Goal: Task Accomplishment & Management: Manage account settings

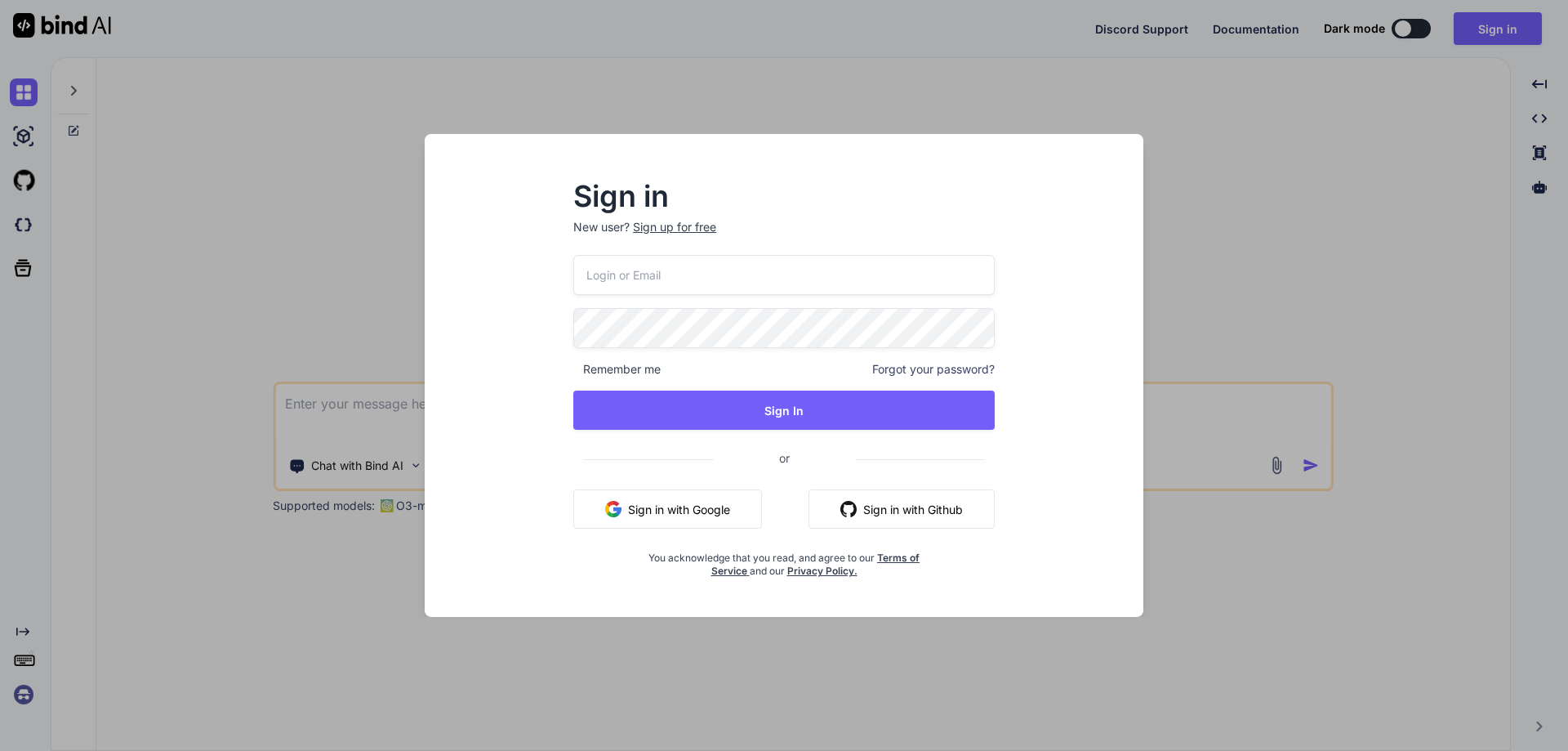
click at [613, 275] on input "email" at bounding box center [784, 274] width 422 height 40
type input "[EMAIL_ADDRESS][DOMAIN_NAME]"
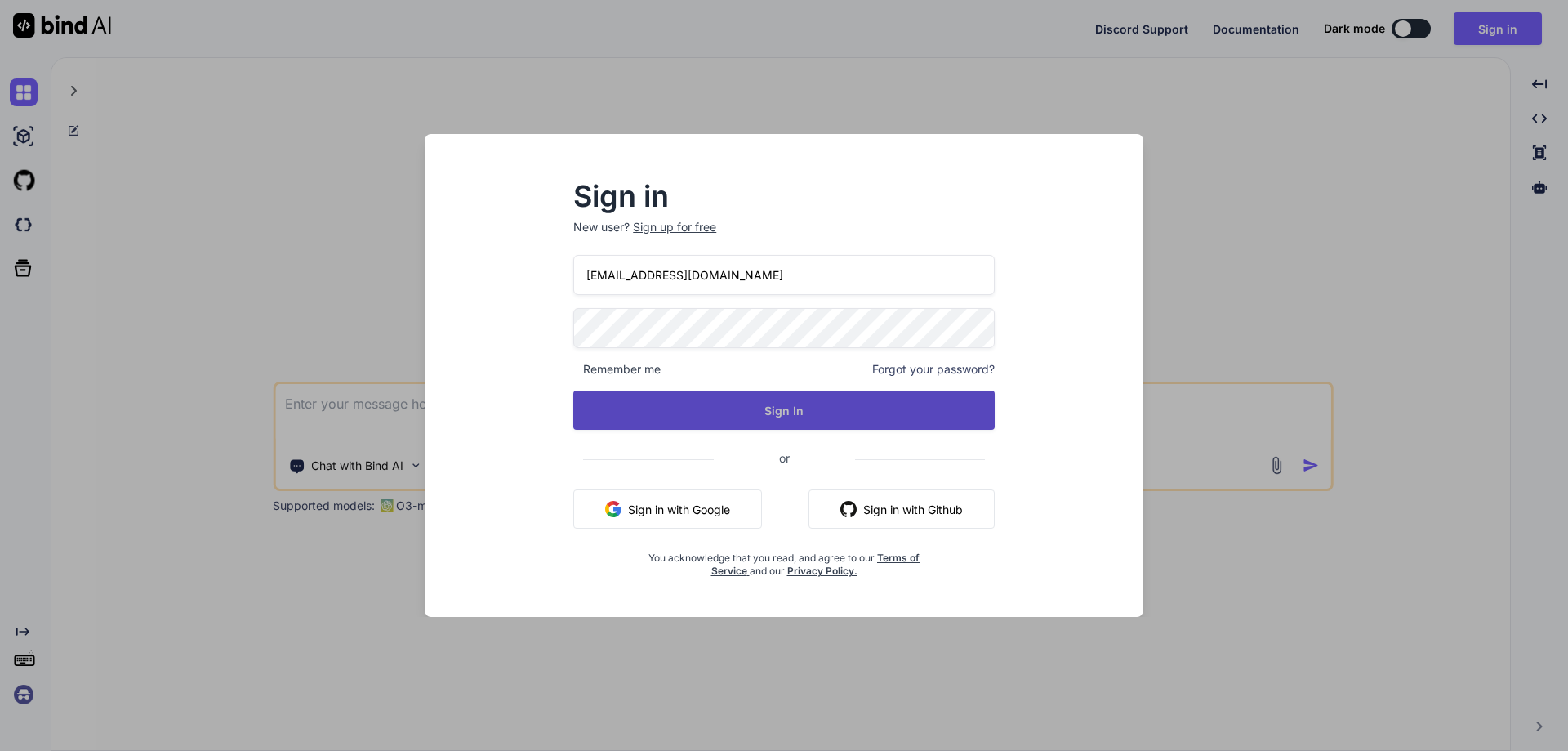
click at [799, 405] on button "Sign In" at bounding box center [784, 410] width 422 height 39
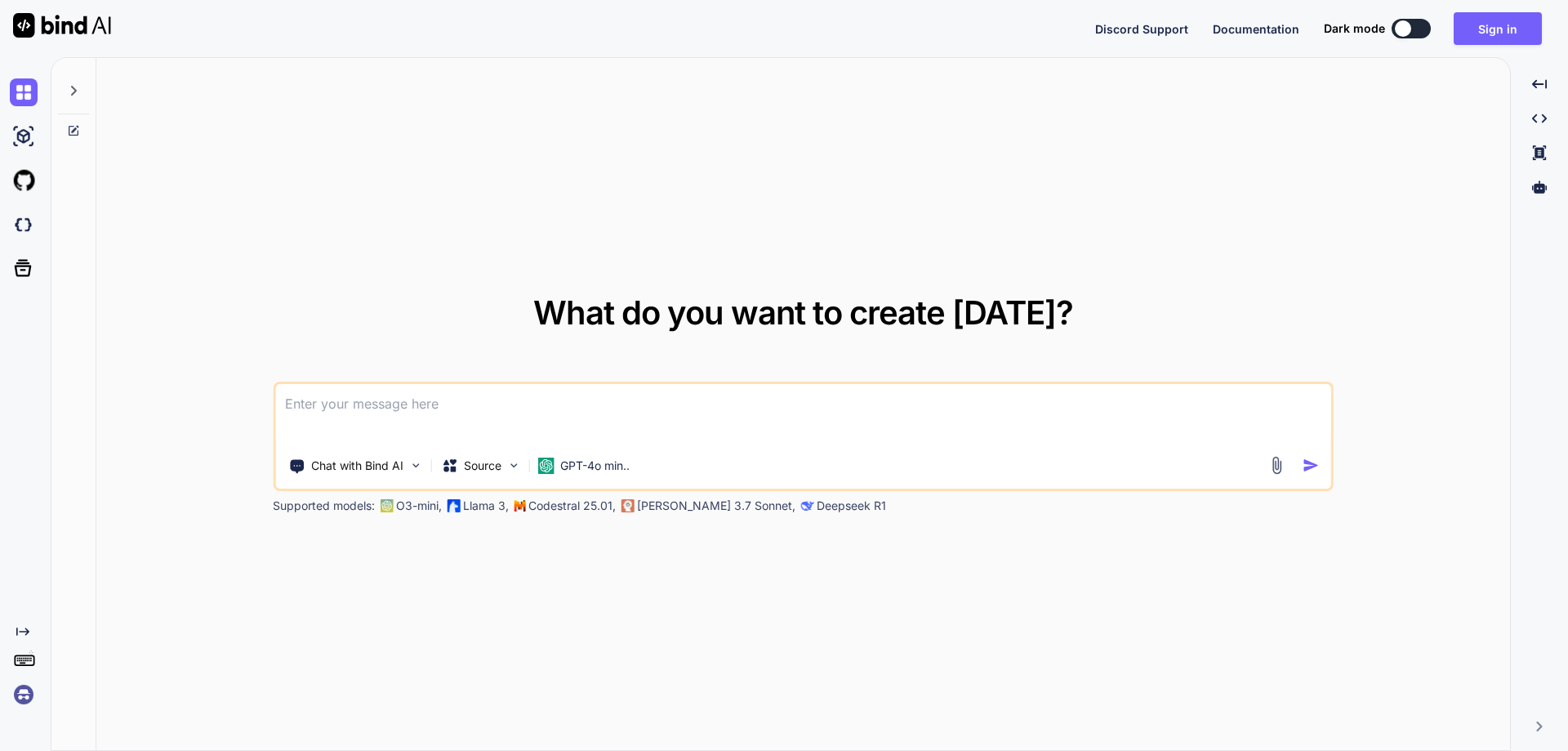
click at [345, 402] on textarea at bounding box center [803, 414] width 1056 height 60
paste textarea
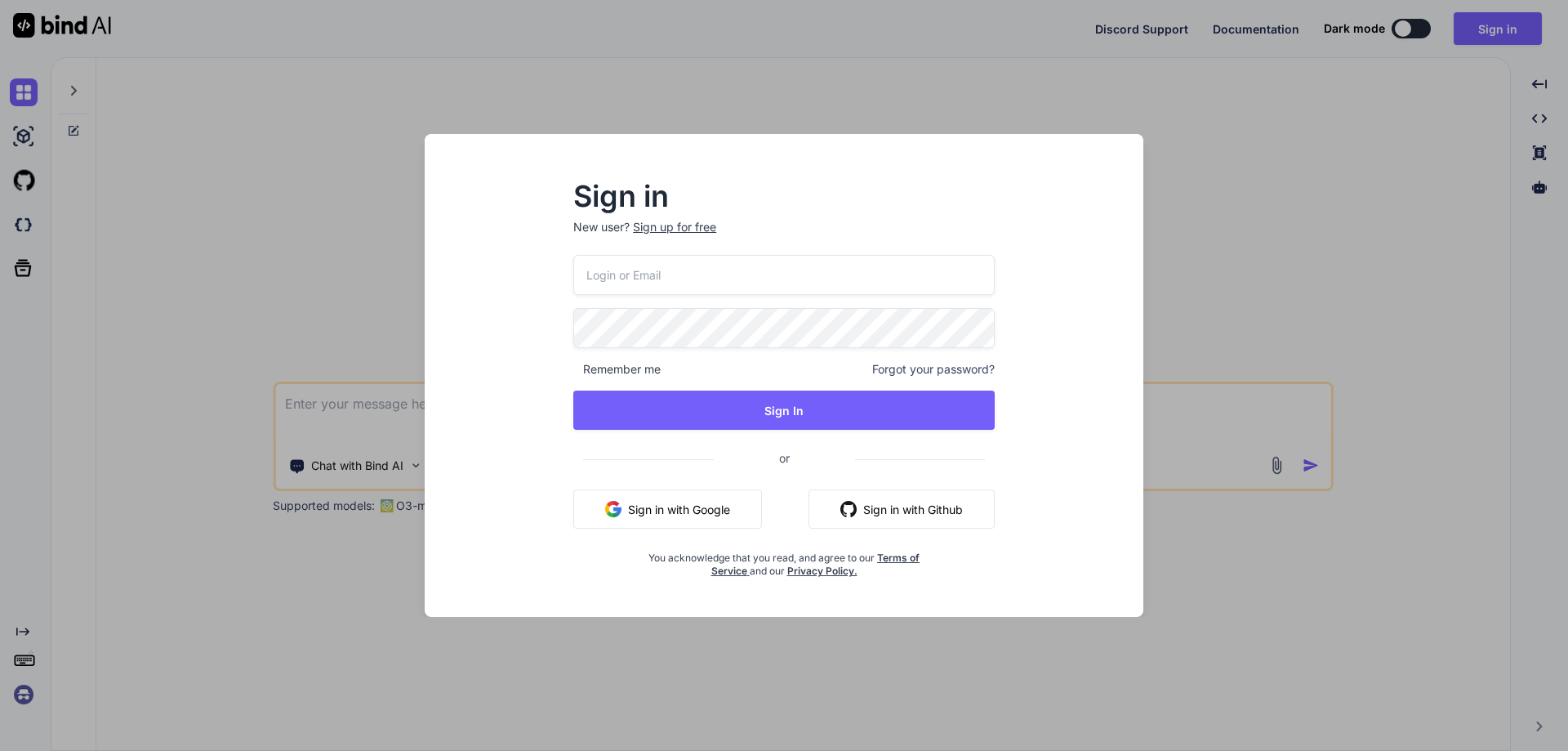
type input "[EMAIL_ADDRESS][DOMAIN_NAME]"
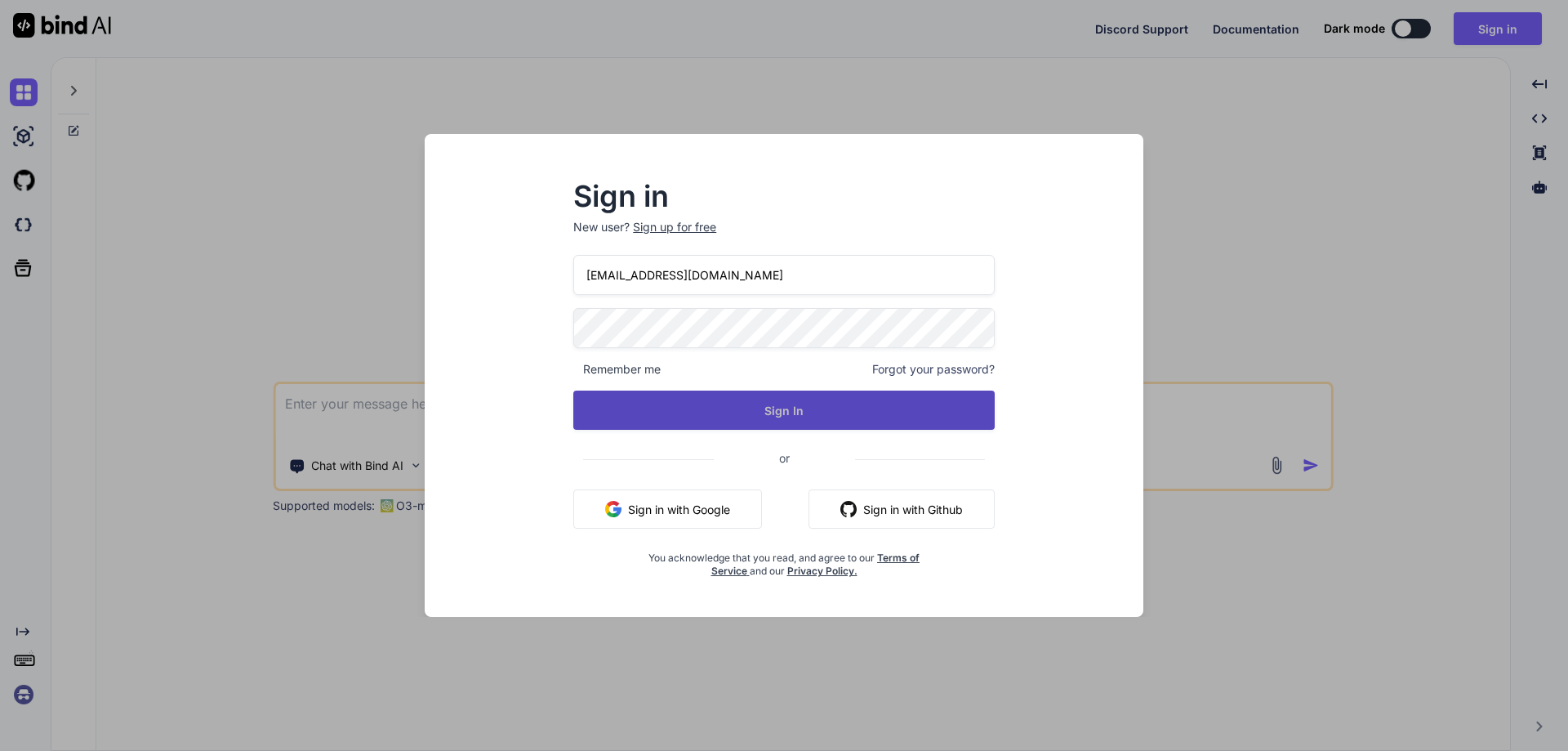
click at [801, 397] on button "Sign In" at bounding box center [784, 410] width 422 height 39
